Goal: Check status: Check status

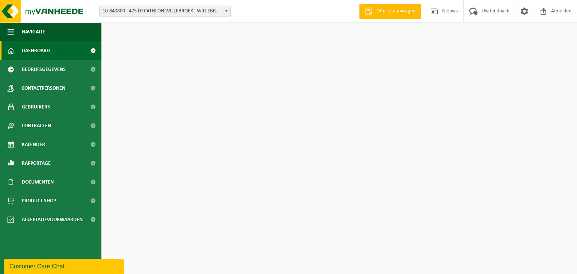
click at [155, 11] on span "10-840800 - 475 DECATHLON WILLEBROEK - WILLEBROEK" at bounding box center [165, 11] width 131 height 11
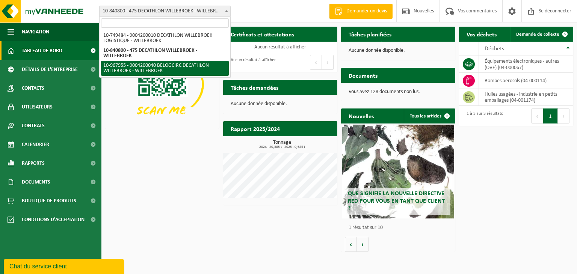
select select "154029"
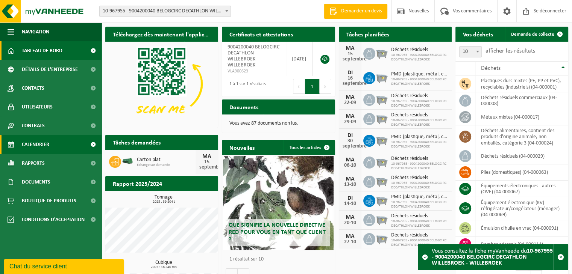
click at [38, 143] on font "Calendrier" at bounding box center [35, 145] width 27 height 6
